Goal: Task Accomplishment & Management: Manage account settings

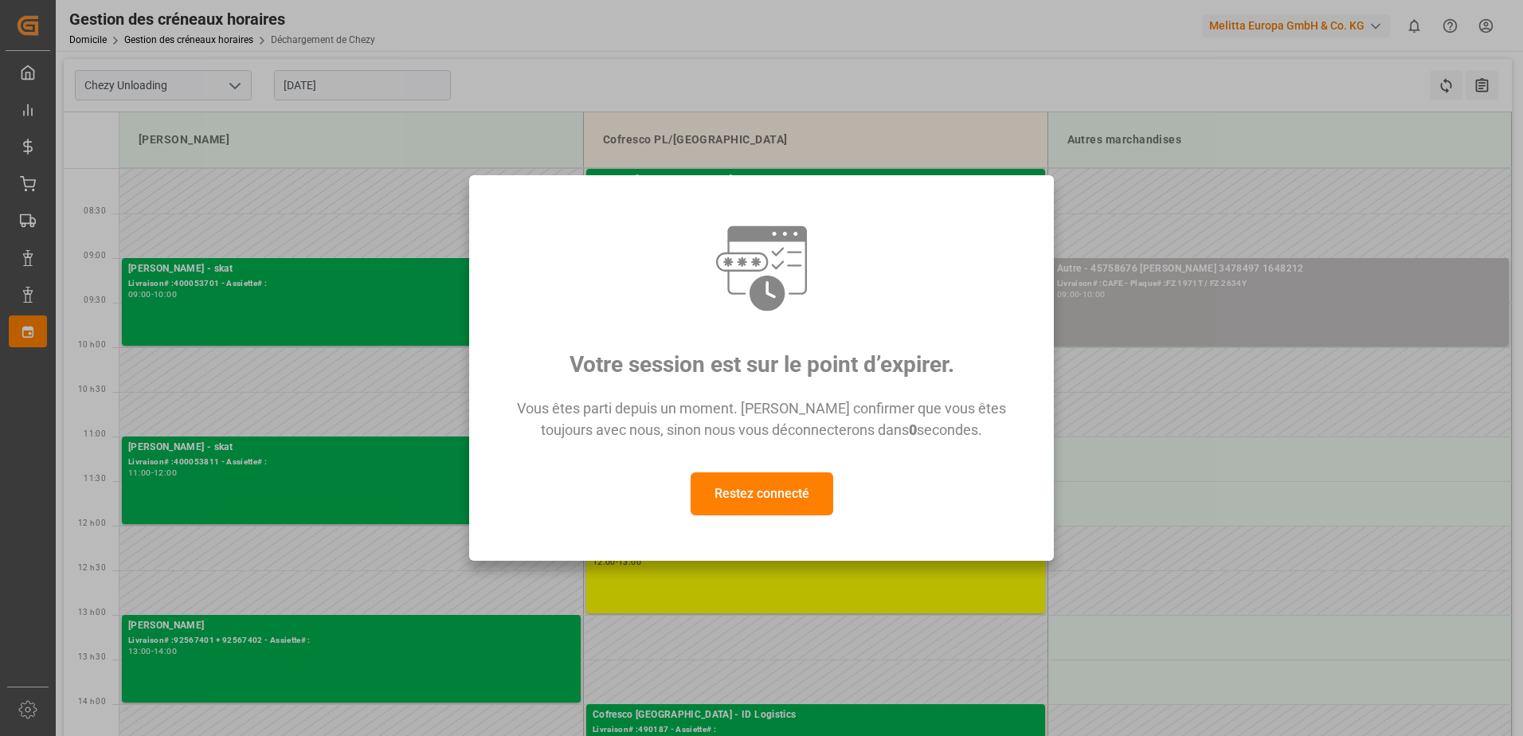
scroll to position [159, 0]
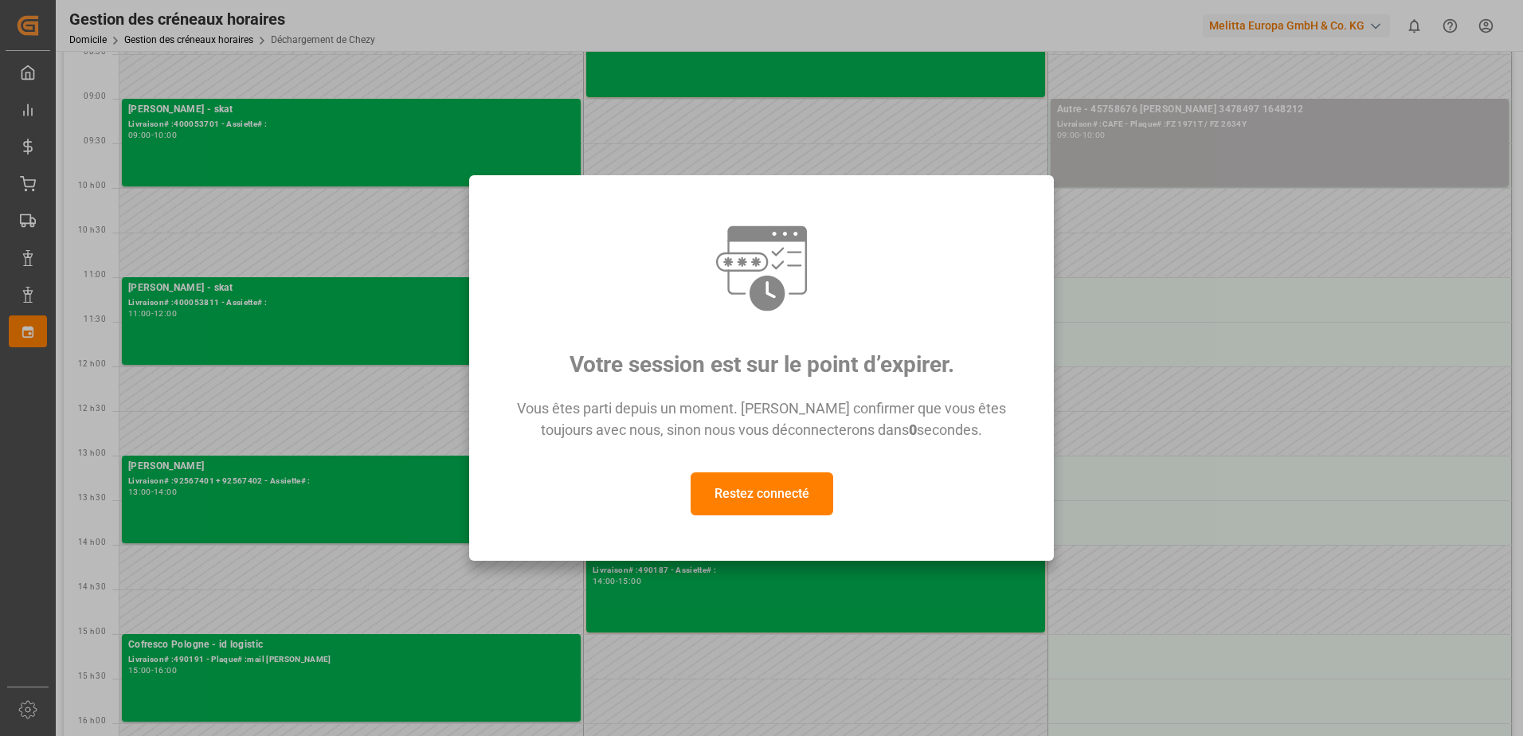
click at [764, 492] on button "Restez connecté" at bounding box center [762, 493] width 143 height 43
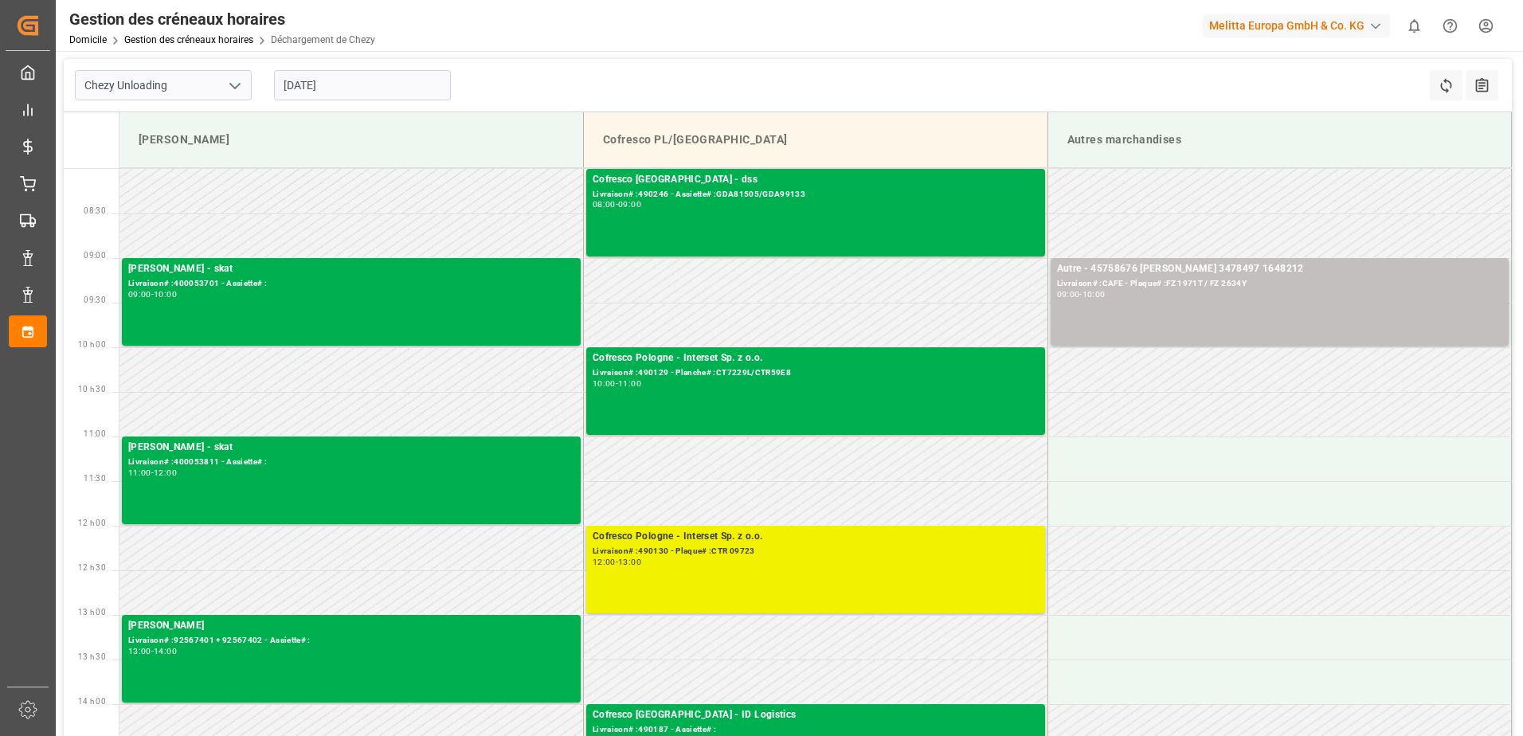
click at [851, 574] on div "Cofresco Pologne - Interset Sp. z o.o. Livraison# :490130 - Plaque# :CTR 09723 …" at bounding box center [816, 569] width 446 height 81
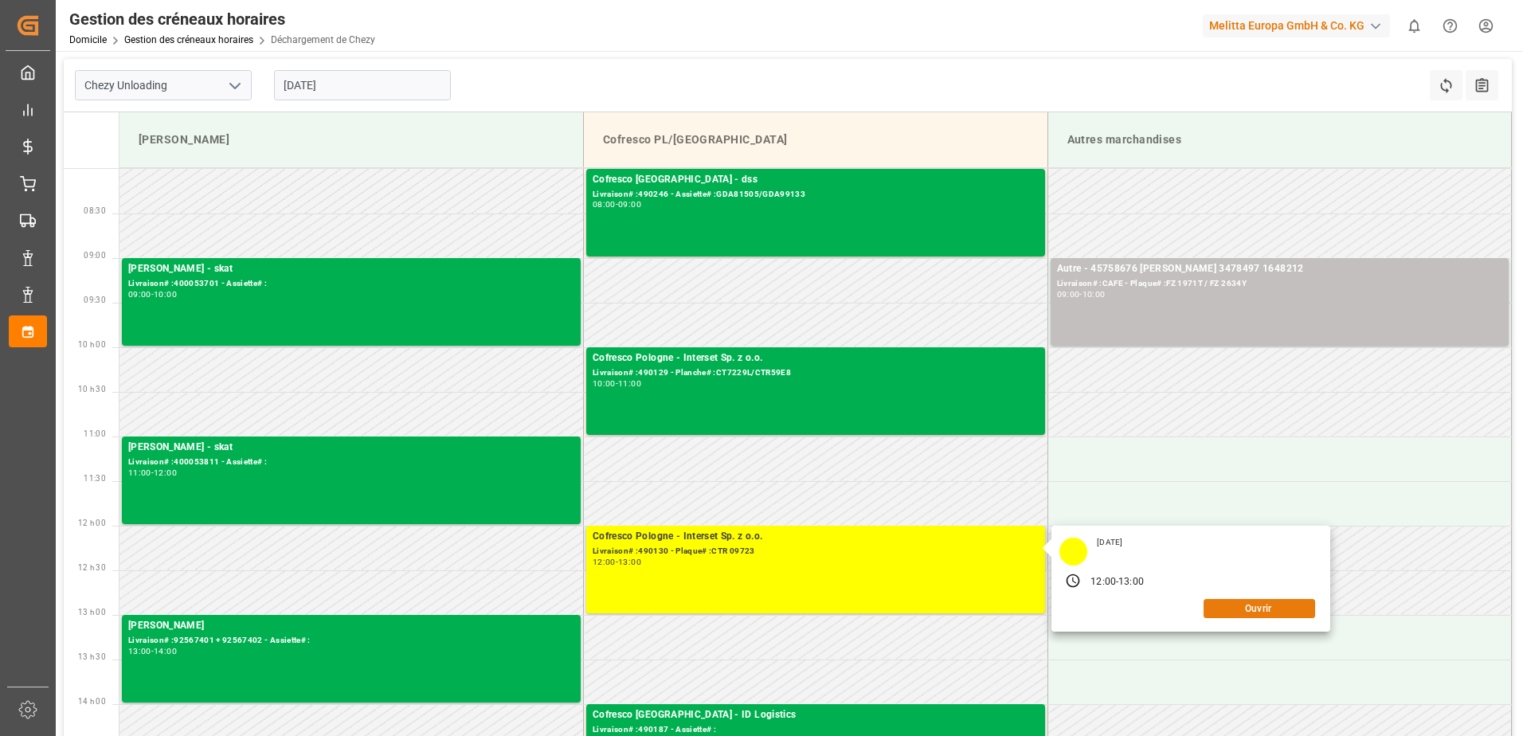
click at [1272, 602] on button "Ouvrir" at bounding box center [1260, 608] width 112 height 19
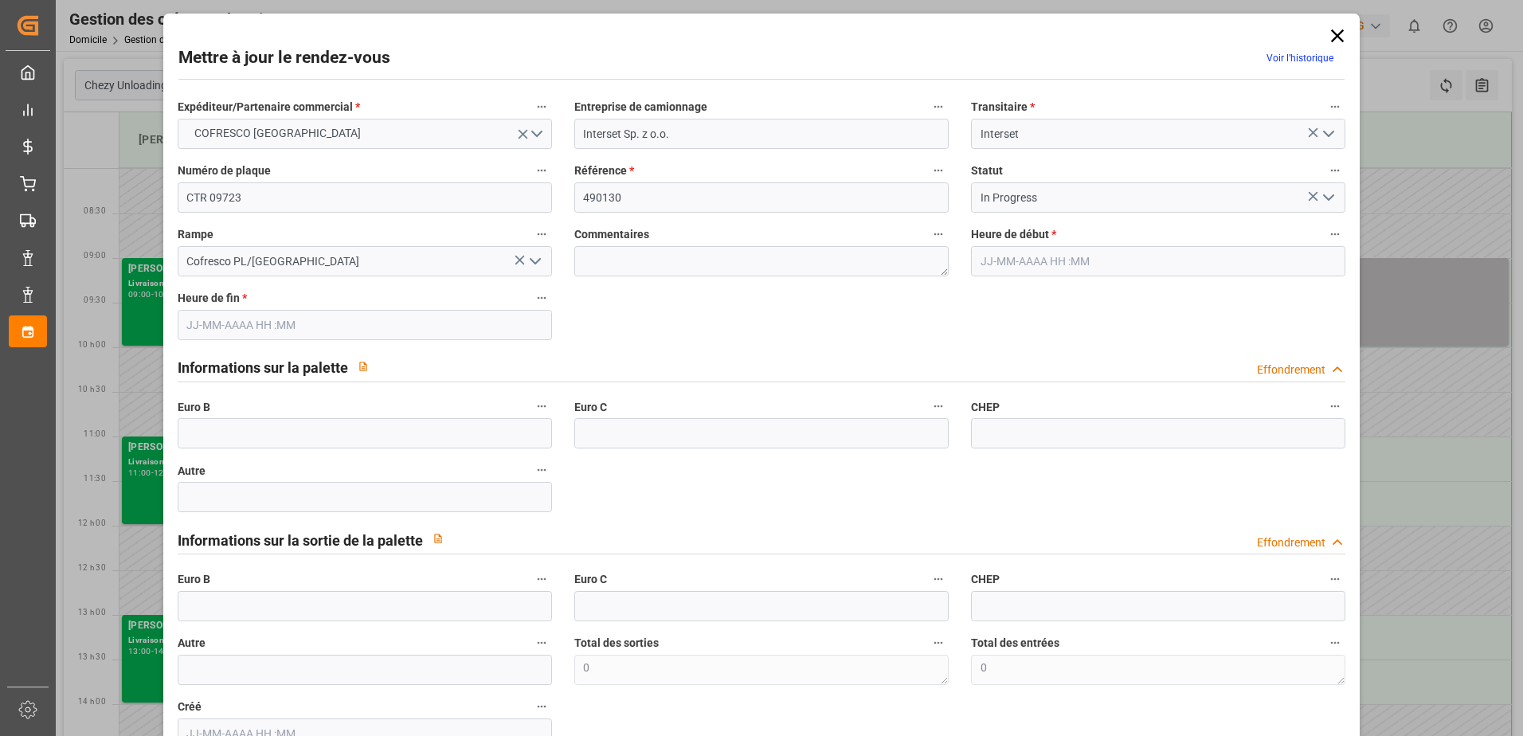
type input "15-10-2025 12:00"
type input "15-10-2025 13:00"
type input "03-10-2025 07:25"
click at [1329, 189] on icon "Ouvrir le menu" at bounding box center [1328, 197] width 19 height 19
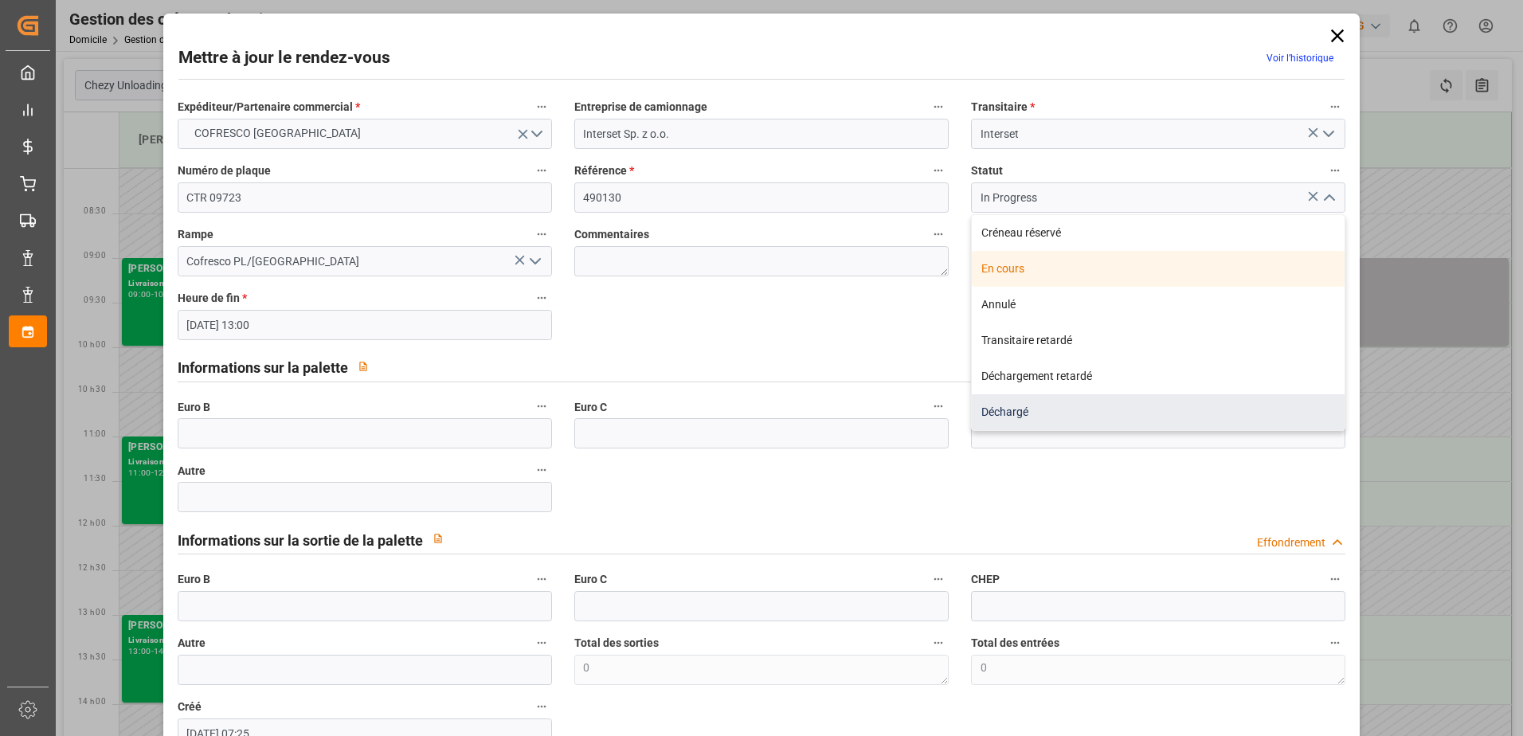
click at [1236, 411] on div "Déchargé" at bounding box center [1158, 412] width 373 height 36
type input "Unloaded"
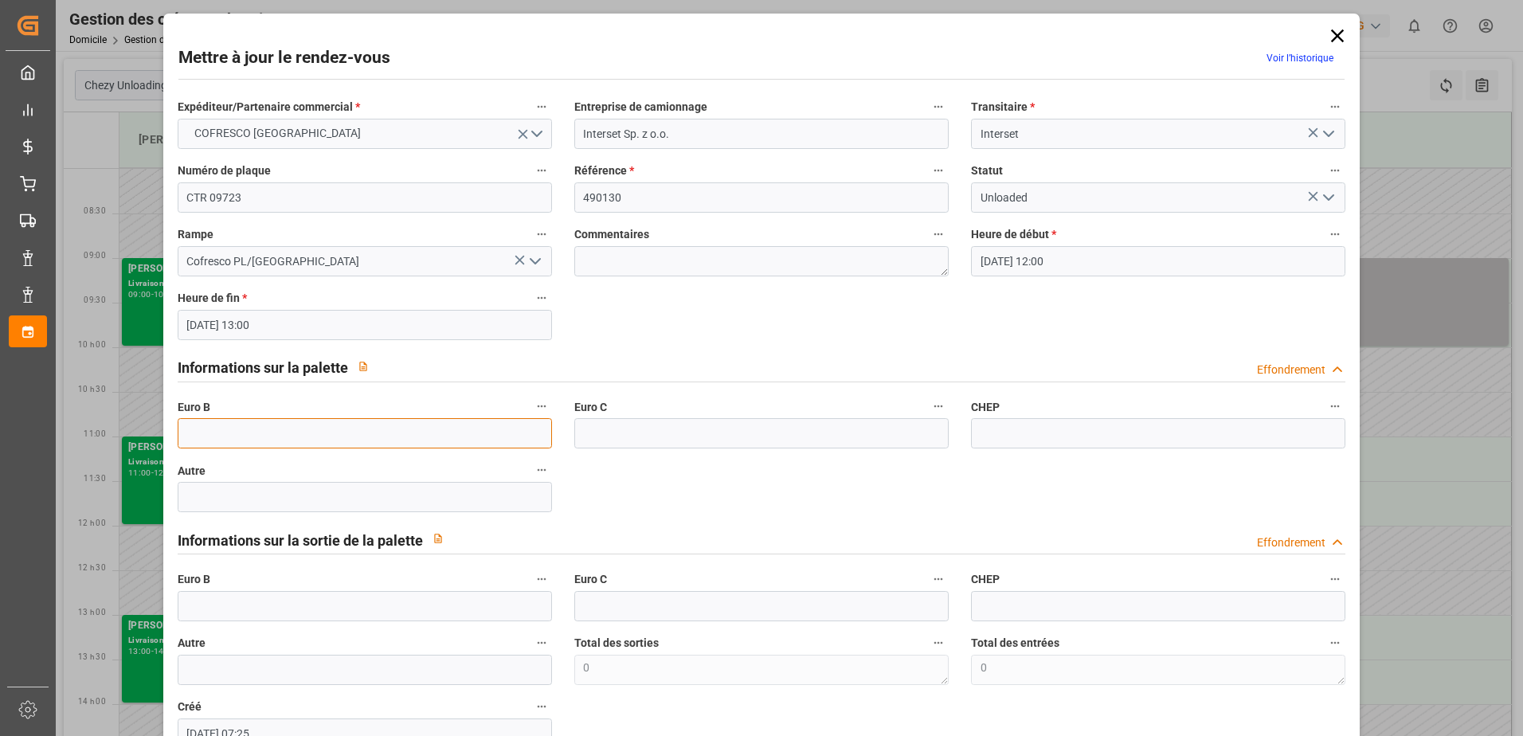
click at [237, 434] on input "text" at bounding box center [365, 433] width 374 height 30
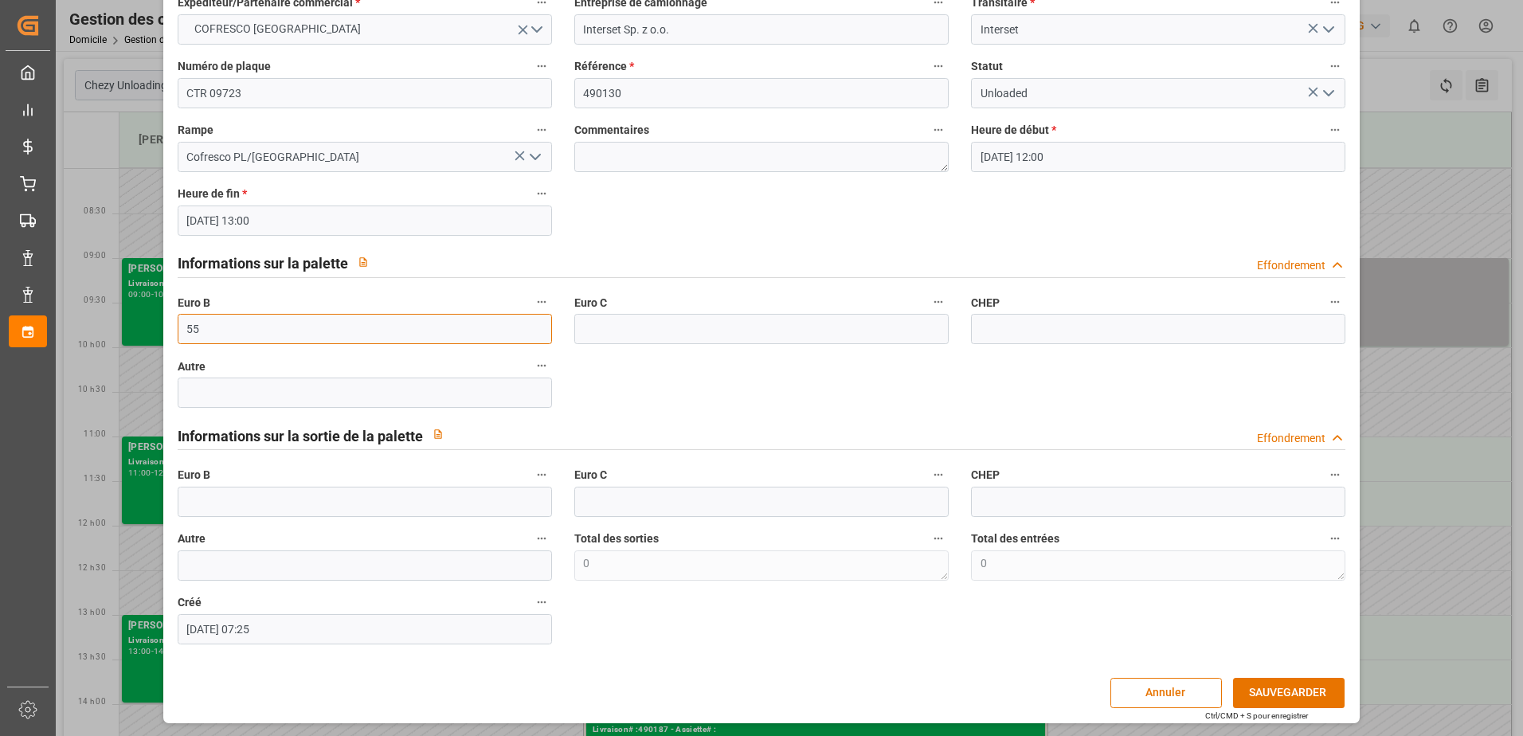
scroll to position [105, 0]
type input "55"
click at [1285, 700] on button "SAUVEGARDER" at bounding box center [1289, 692] width 112 height 30
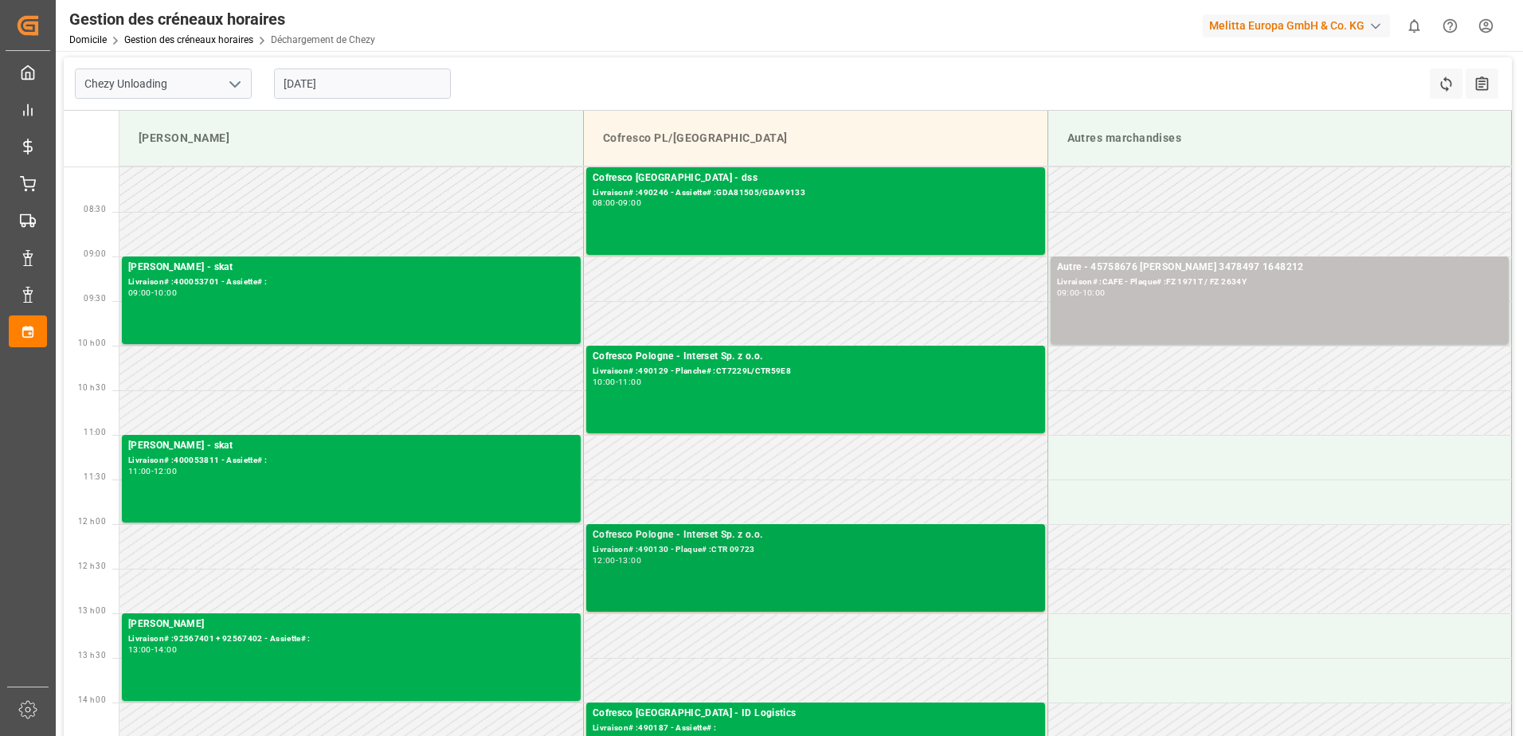
scroll to position [0, 0]
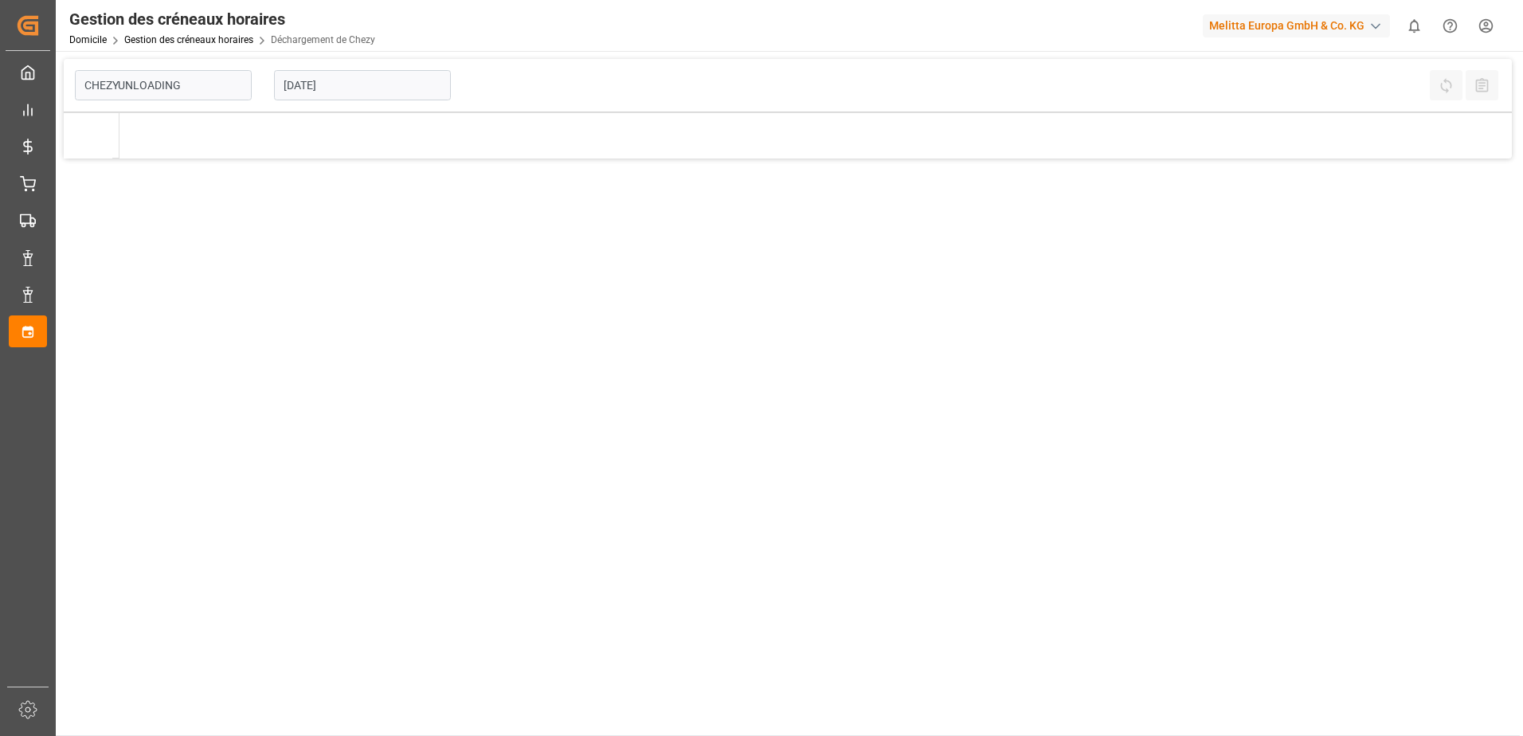
type input "Chezy Unloading"
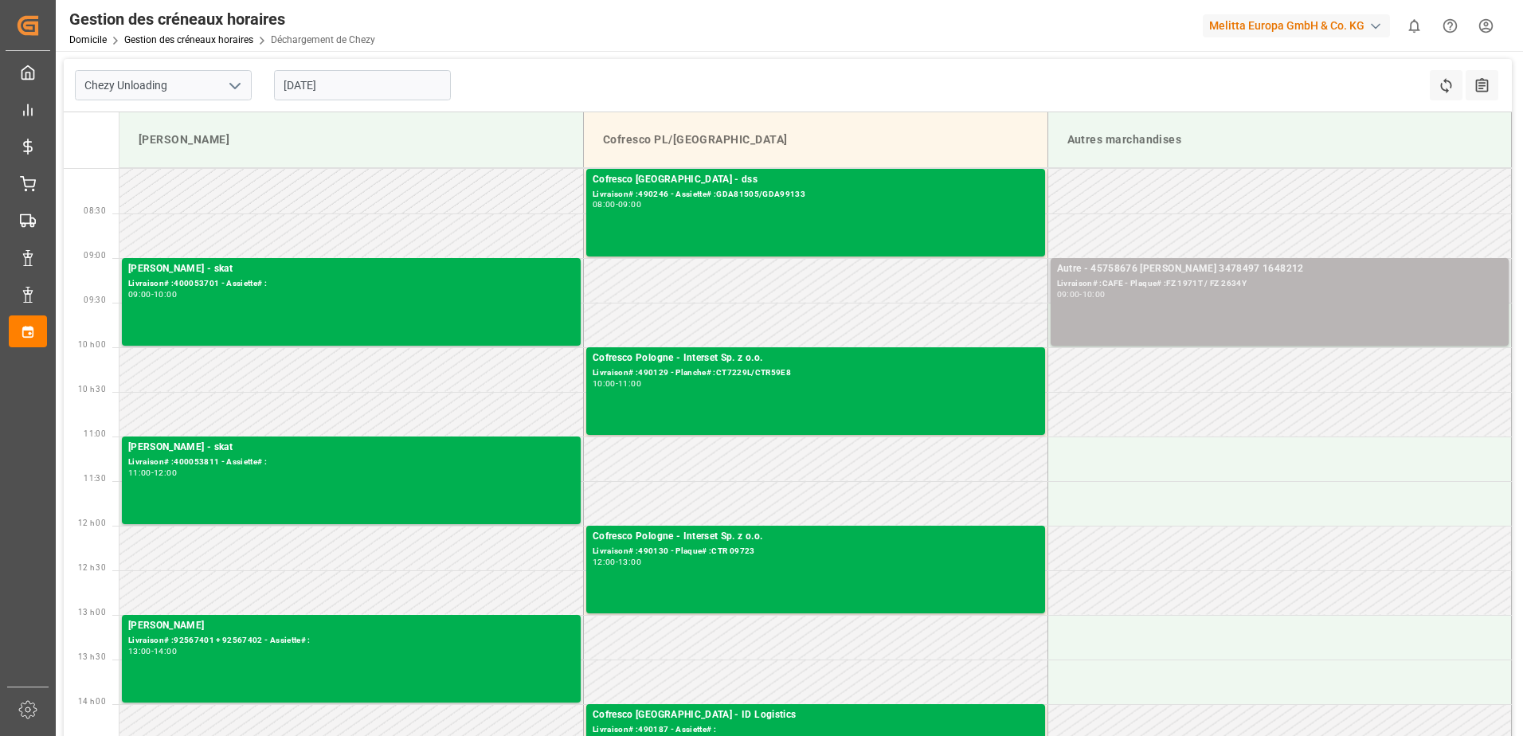
click at [1177, 312] on div "Autre - 45758676 MELITTA BREMEN 3478497 1648212 Livraison# :CAFE - Plaque# :FZ …" at bounding box center [1280, 301] width 446 height 81
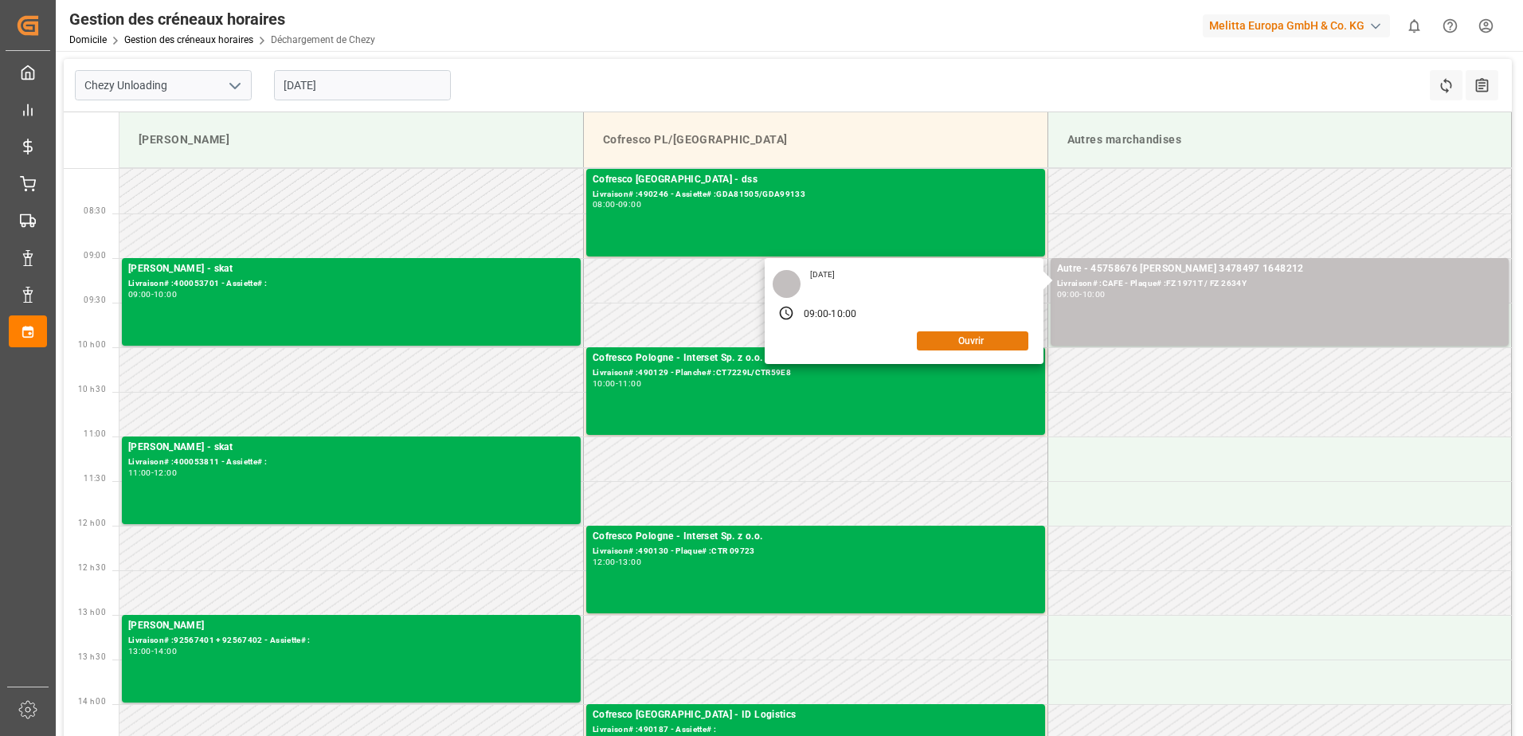
click at [948, 335] on button "Ouvrir" at bounding box center [973, 340] width 112 height 19
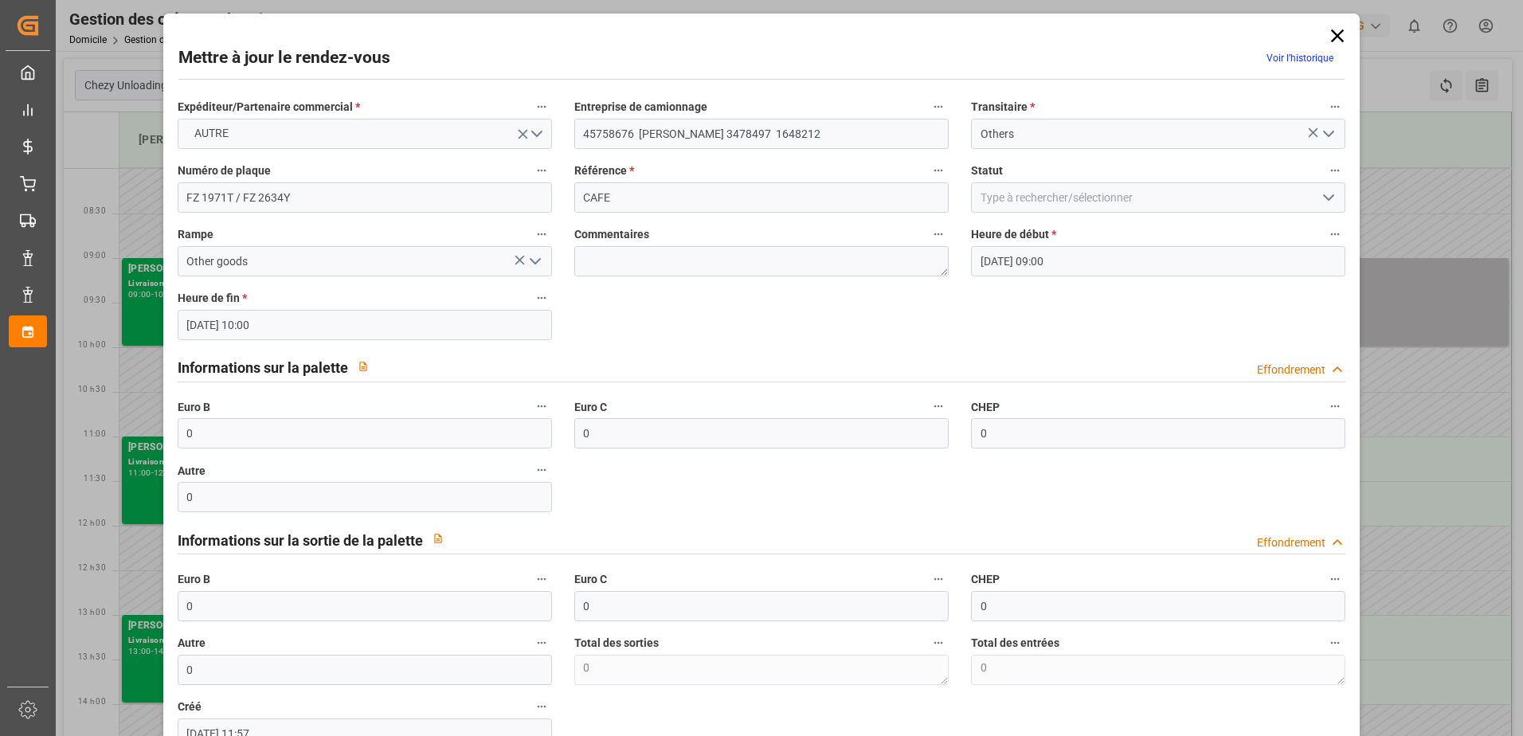
click at [1330, 198] on icon "Ouvrir le menu" at bounding box center [1328, 197] width 19 height 19
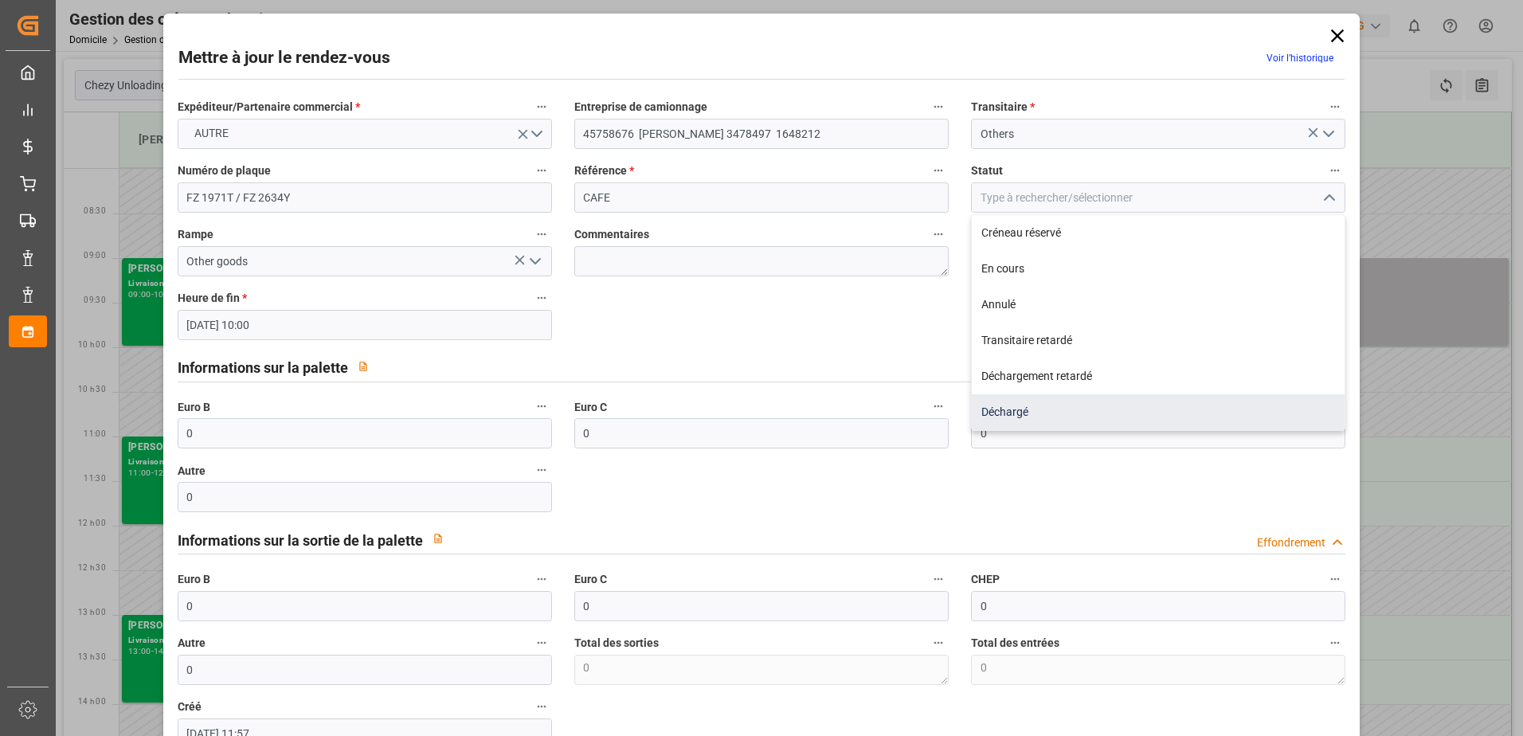
click at [1010, 416] on div "Déchargé" at bounding box center [1158, 412] width 373 height 36
type input "Unloaded"
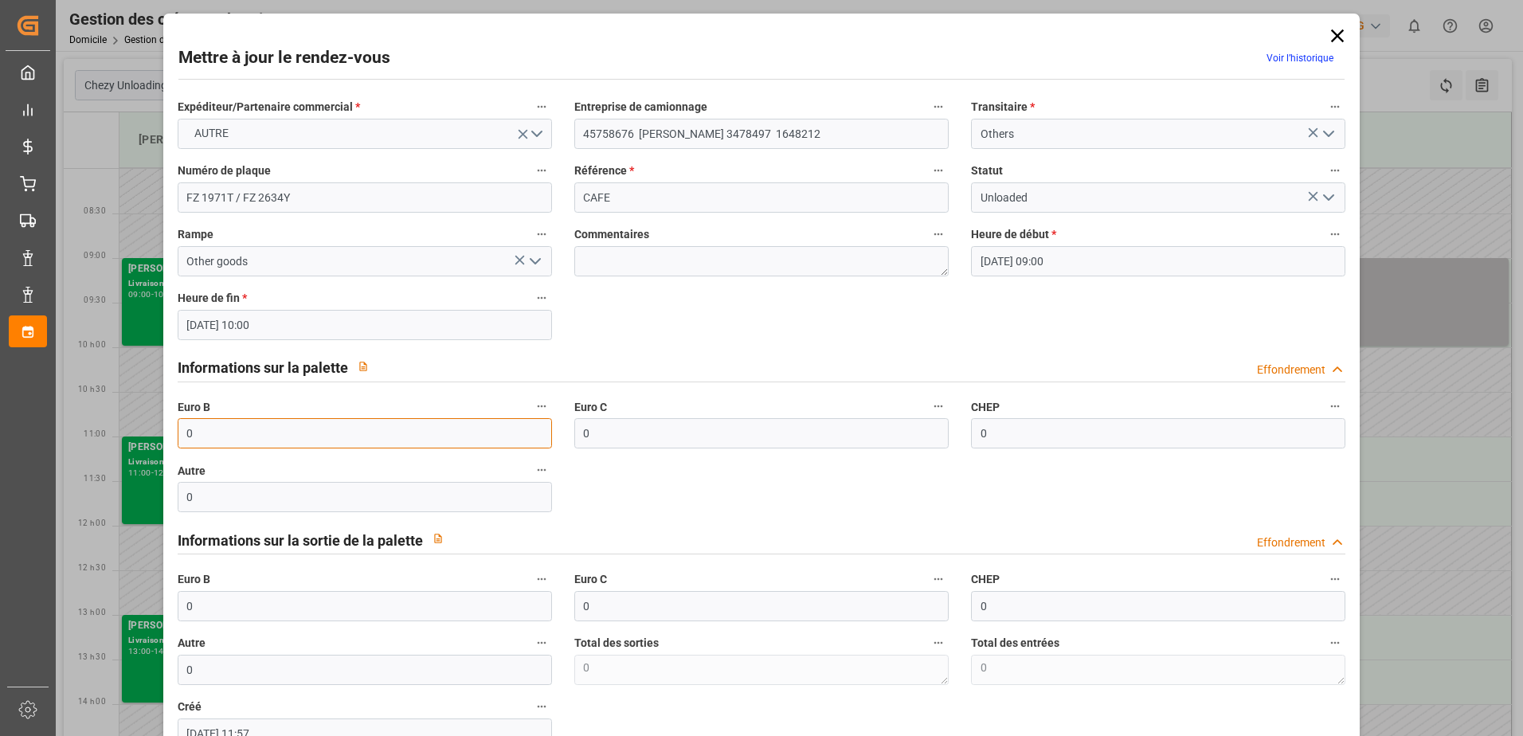
drag, startPoint x: 214, startPoint y: 433, endPoint x: 136, endPoint y: 451, distance: 79.4
click at [136, 451] on div "Mettre à jour le rendez-vous Voir l’historique Expéditeur/Partenaire commercial…" at bounding box center [761, 368] width 1523 height 736
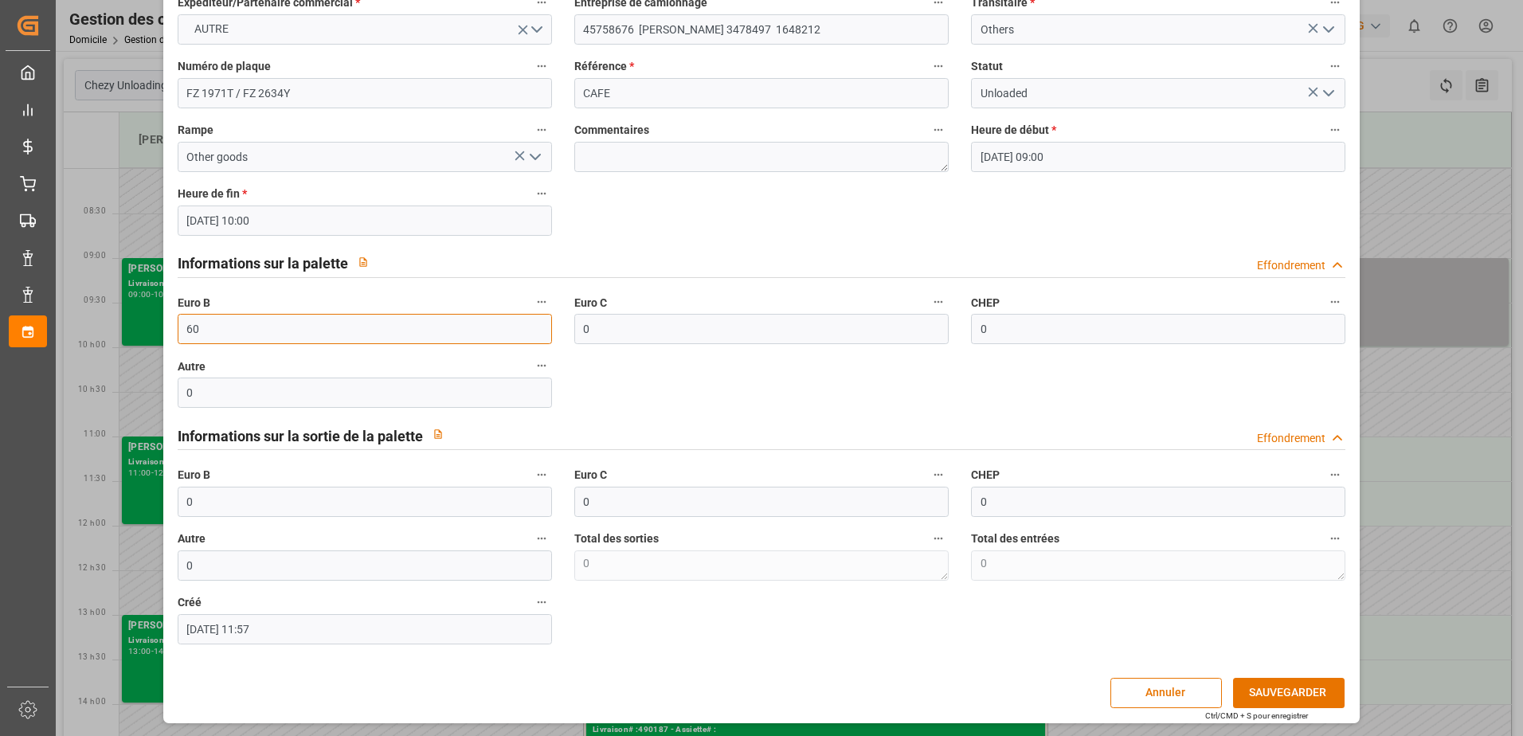
scroll to position [105, 0]
type input "60"
click at [1301, 693] on button "SAUVEGARDER" at bounding box center [1289, 692] width 112 height 30
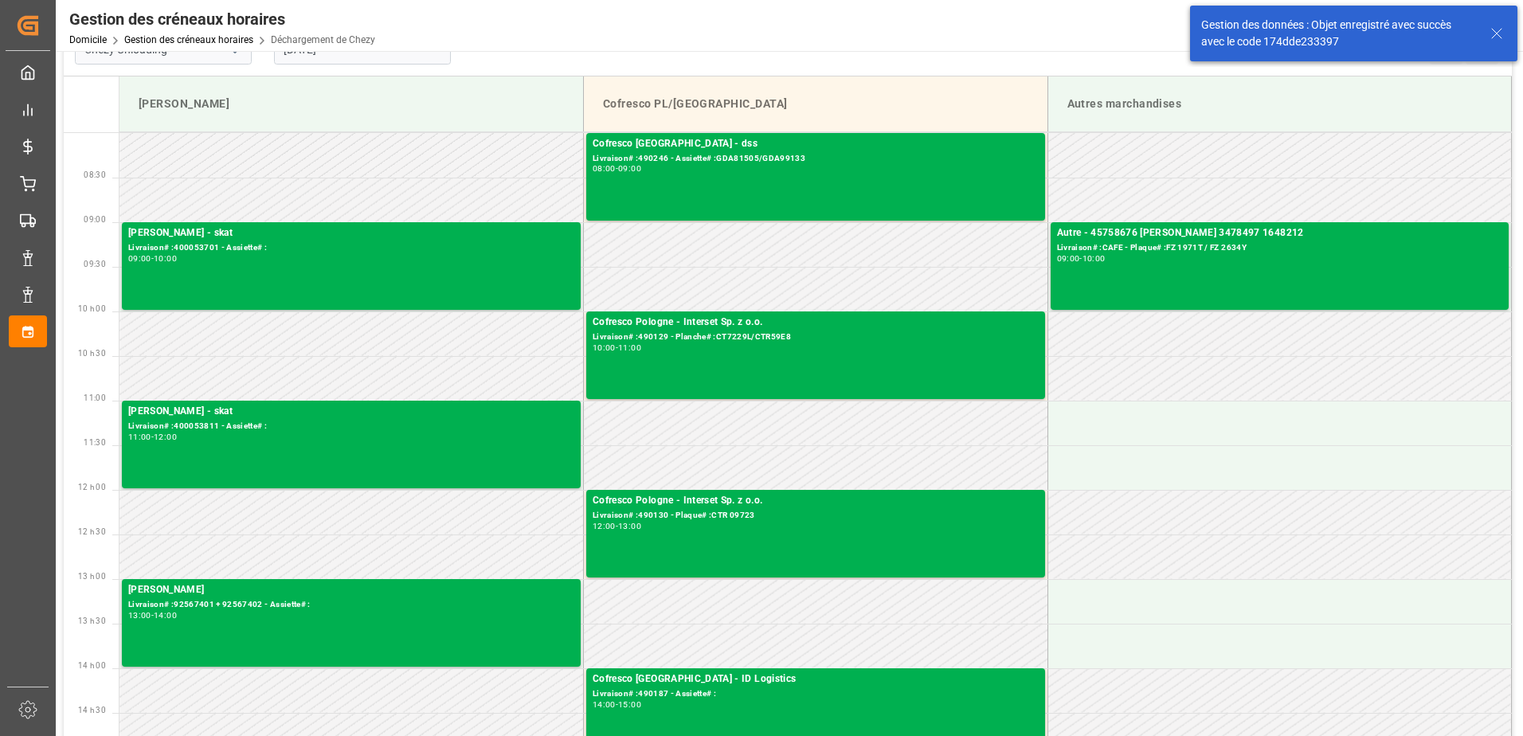
scroll to position [0, 0]
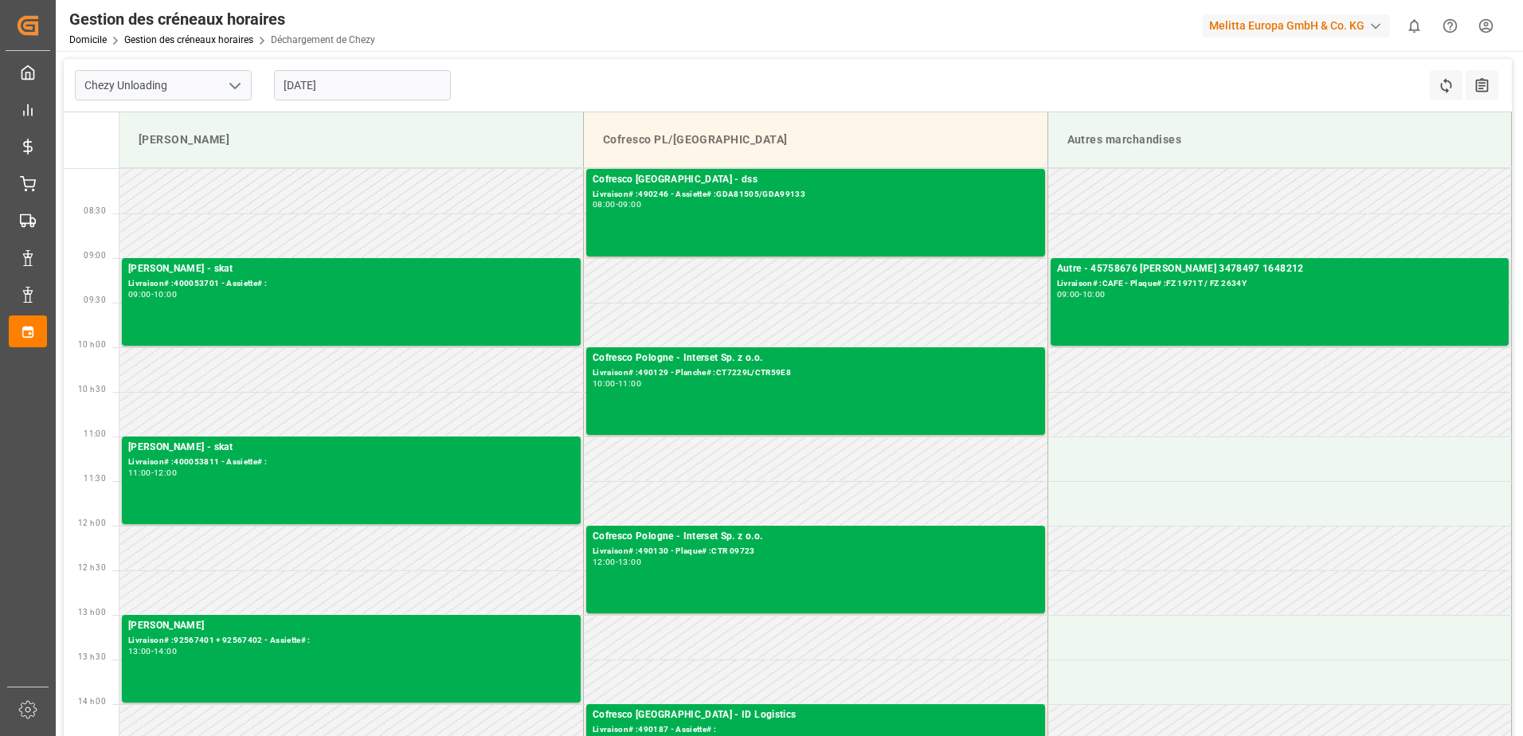
click at [344, 82] on input "[DATE]" at bounding box center [362, 85] width 177 height 30
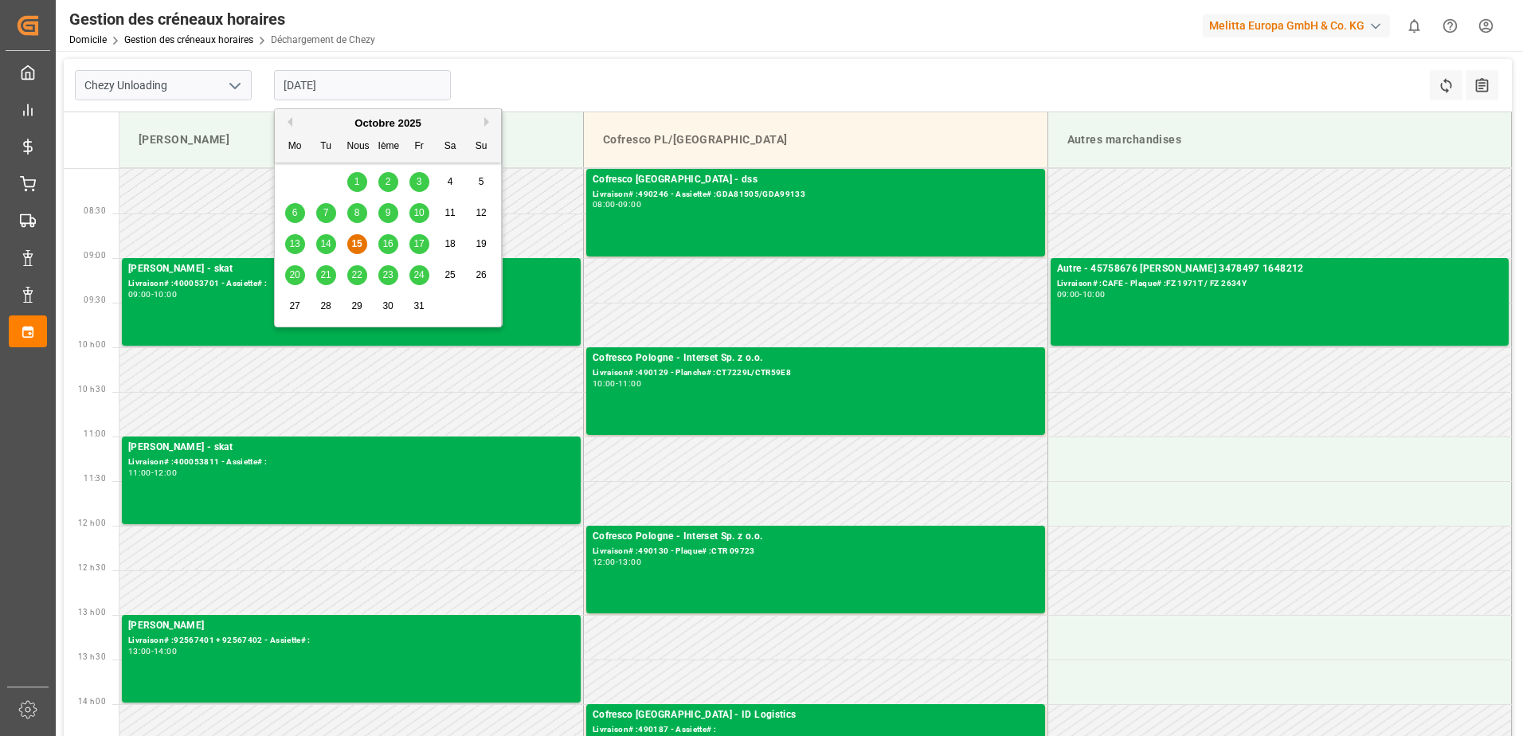
click at [394, 249] on div "16" at bounding box center [388, 244] width 20 height 19
type input "16-10-2025"
